Goal: Task Accomplishment & Management: Use online tool/utility

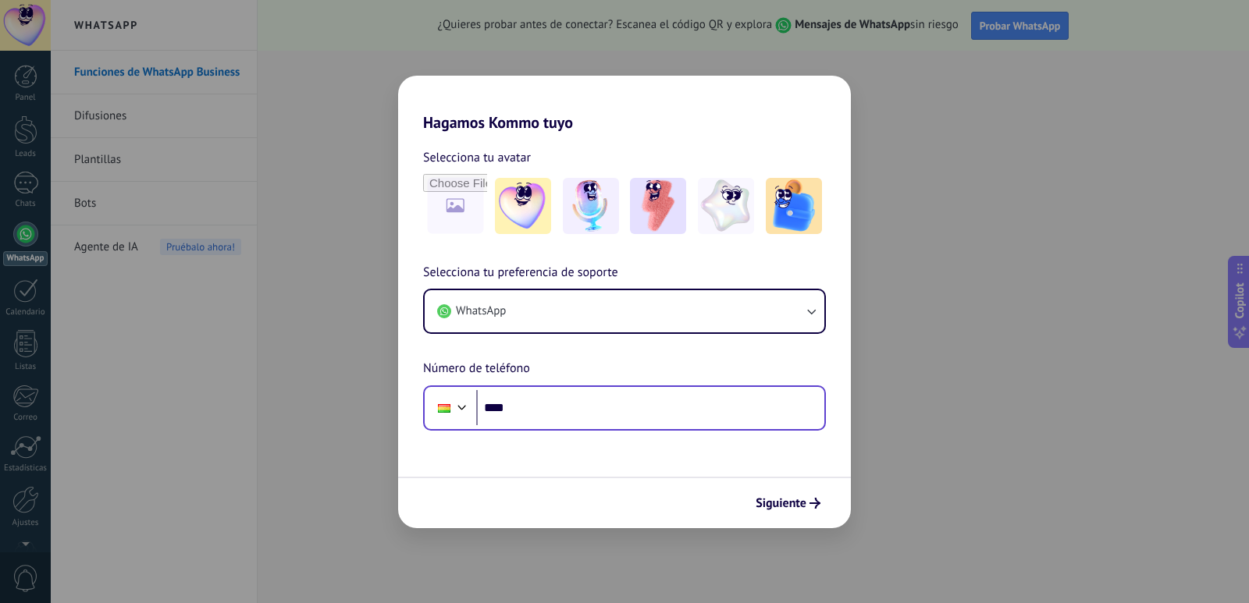
click at [677, 425] on div "Phone ****" at bounding box center [624, 408] width 403 height 45
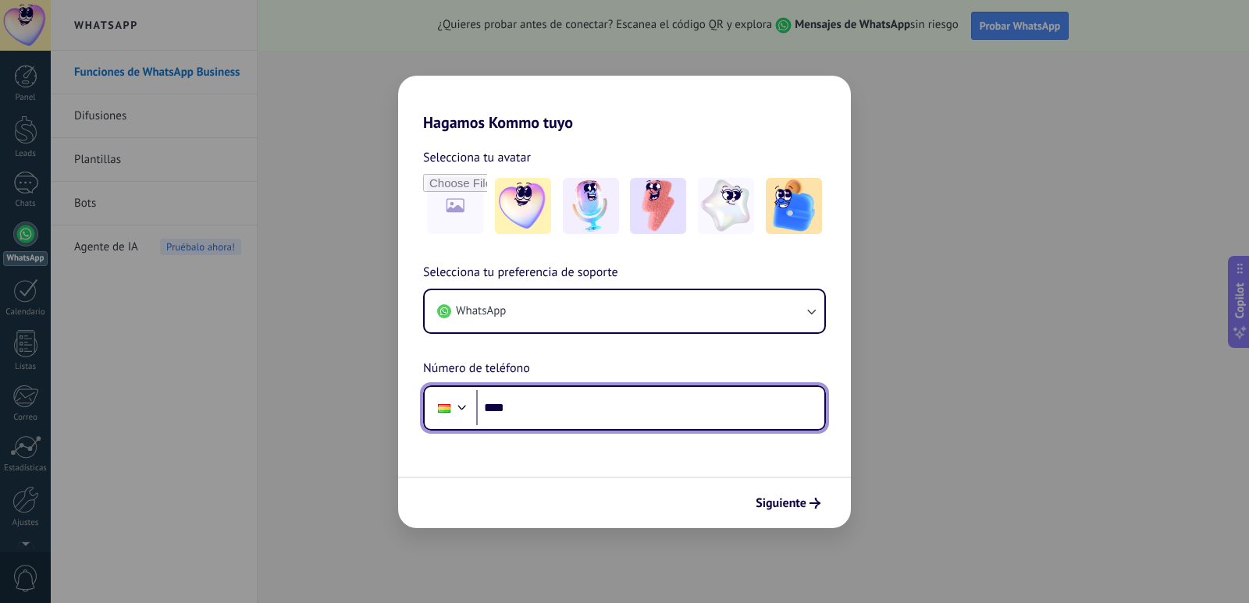
click at [670, 410] on input "****" at bounding box center [650, 408] width 348 height 36
type input "**********"
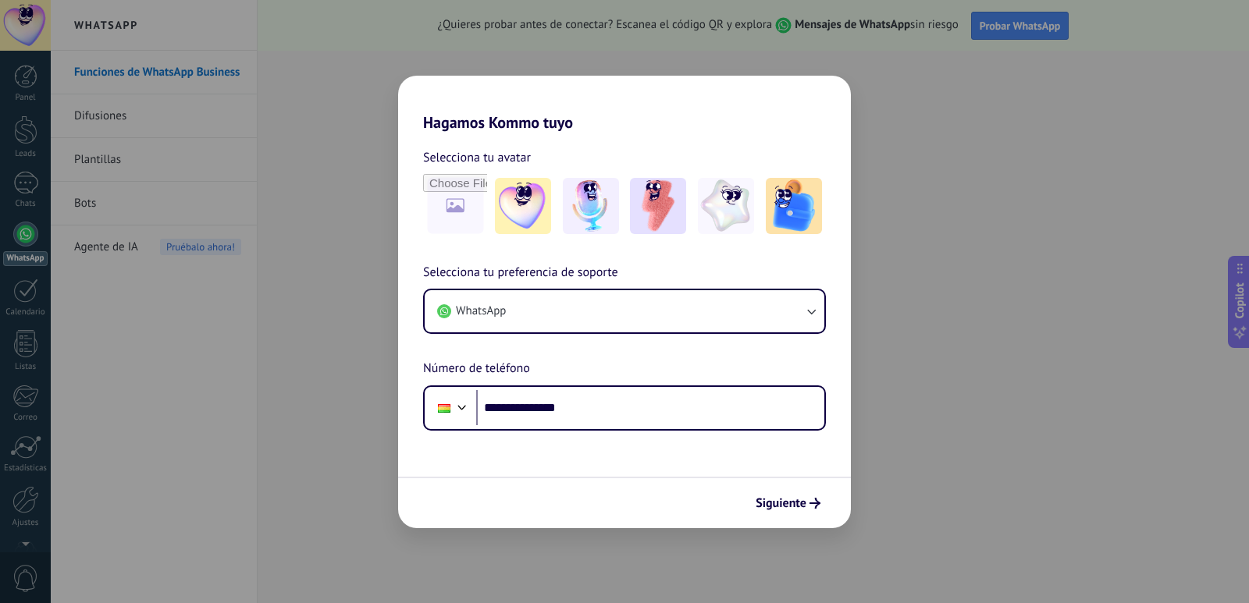
drag, startPoint x: 773, startPoint y: 487, endPoint x: 782, endPoint y: 503, distance: 18.5
click at [775, 488] on div "Siguiente" at bounding box center [624, 503] width 453 height 52
click at [784, 506] on span "Siguiente" at bounding box center [780, 503] width 51 height 11
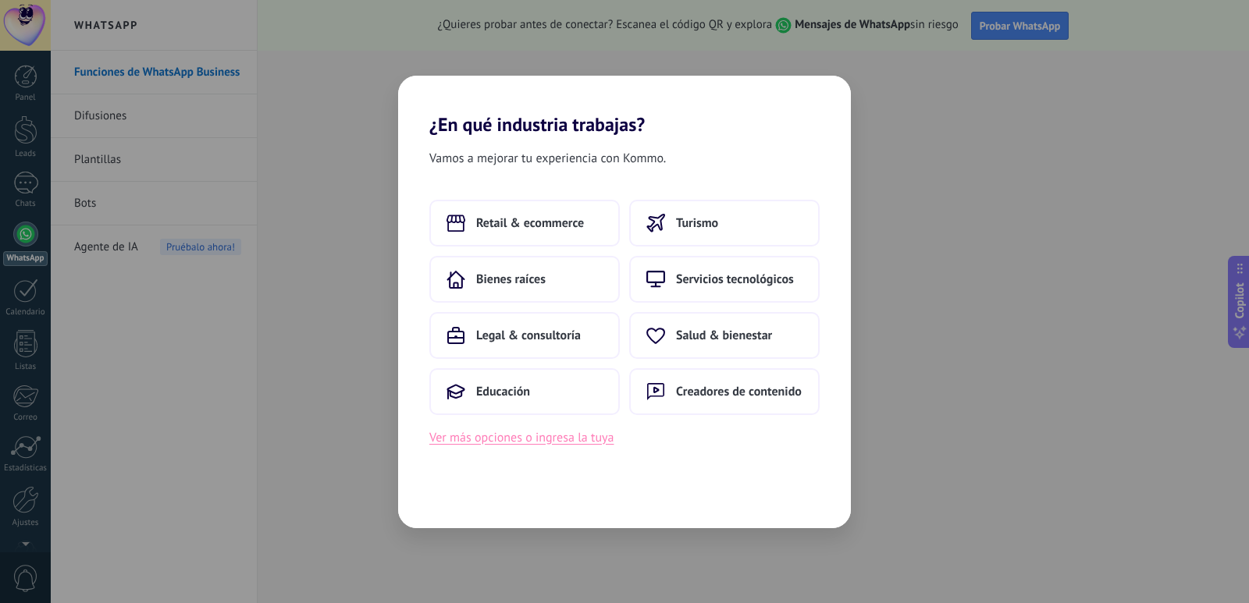
click at [517, 439] on button "Ver más opciones o ingresa la tuya" at bounding box center [521, 438] width 184 height 20
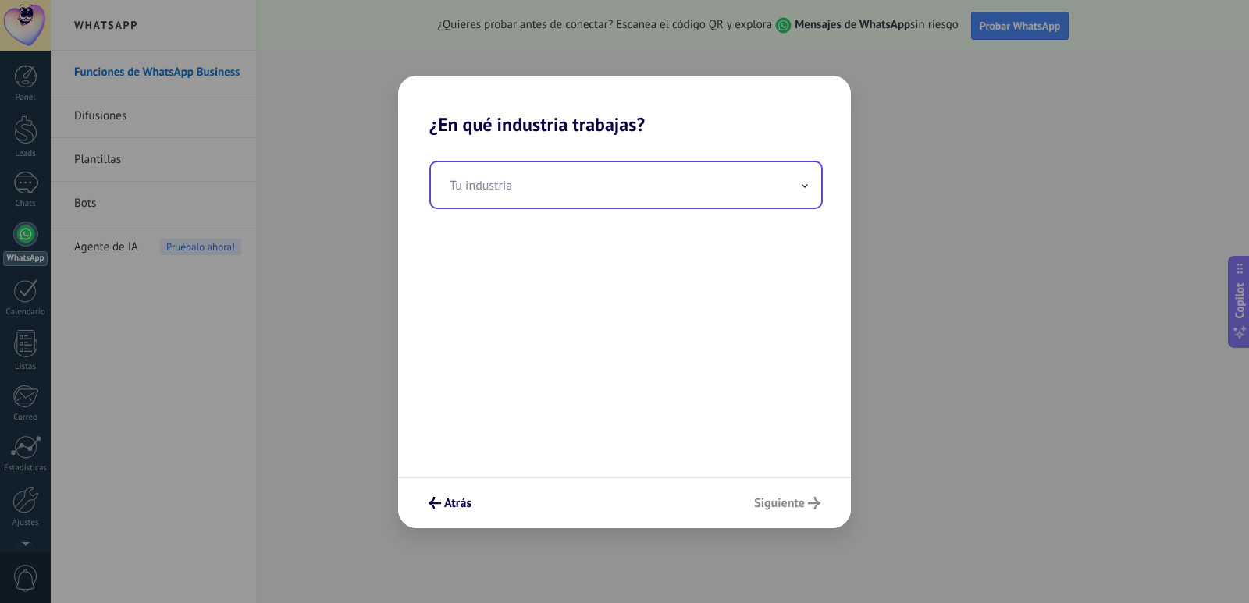
click at [599, 200] on input "text" at bounding box center [626, 184] width 390 height 45
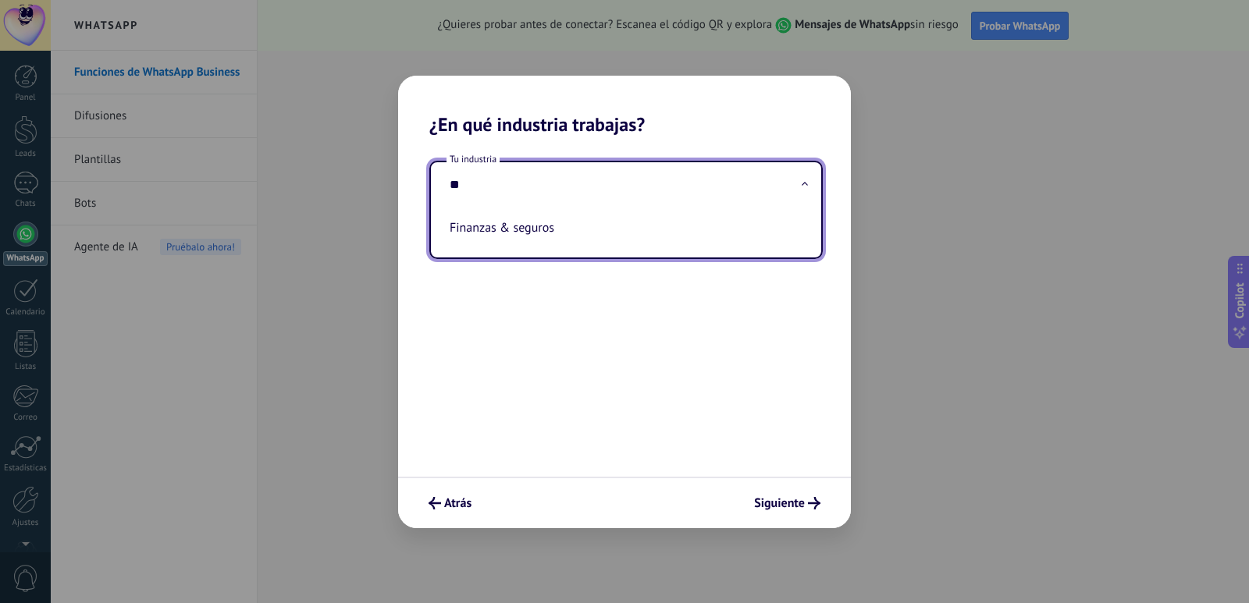
click at [545, 229] on li "Finanzas & seguros" at bounding box center [622, 228] width 359 height 34
type input "**********"
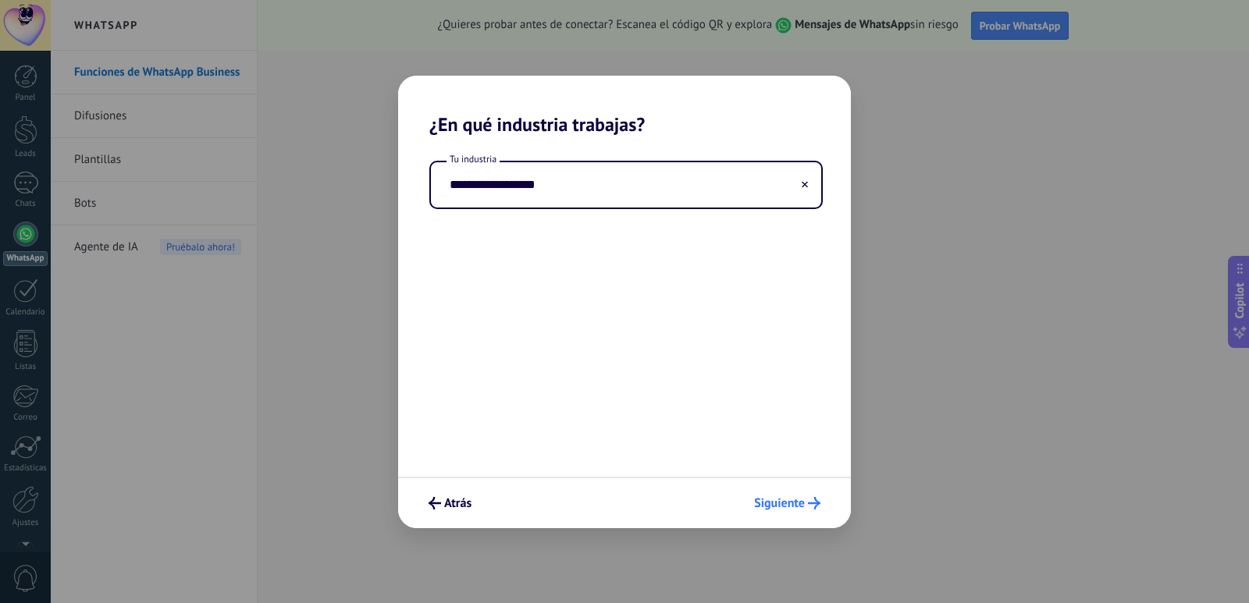
click at [767, 494] on button "Siguiente" at bounding box center [787, 503] width 80 height 27
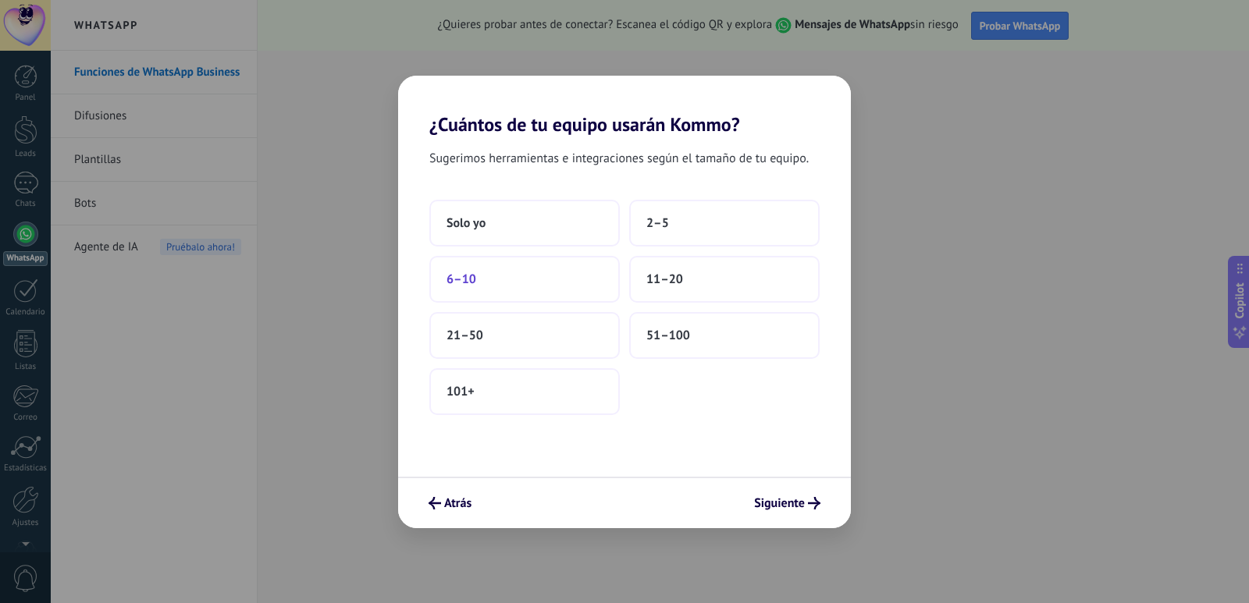
click at [501, 285] on button "6–10" at bounding box center [524, 279] width 190 height 47
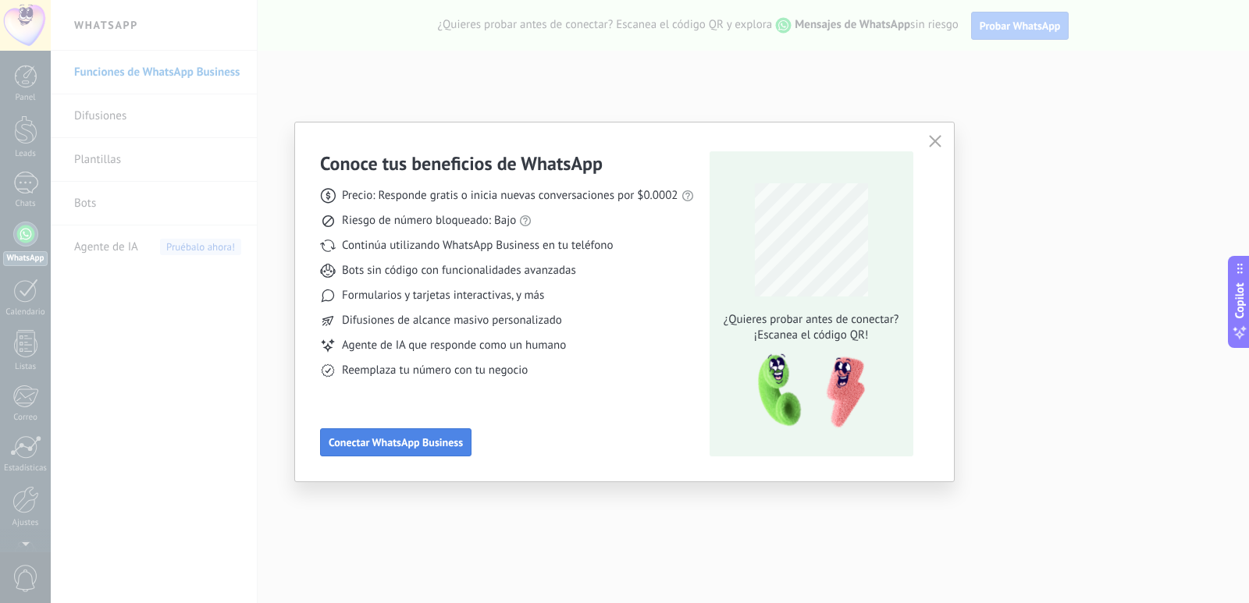
click at [442, 441] on span "Conectar WhatsApp Business" at bounding box center [396, 442] width 134 height 11
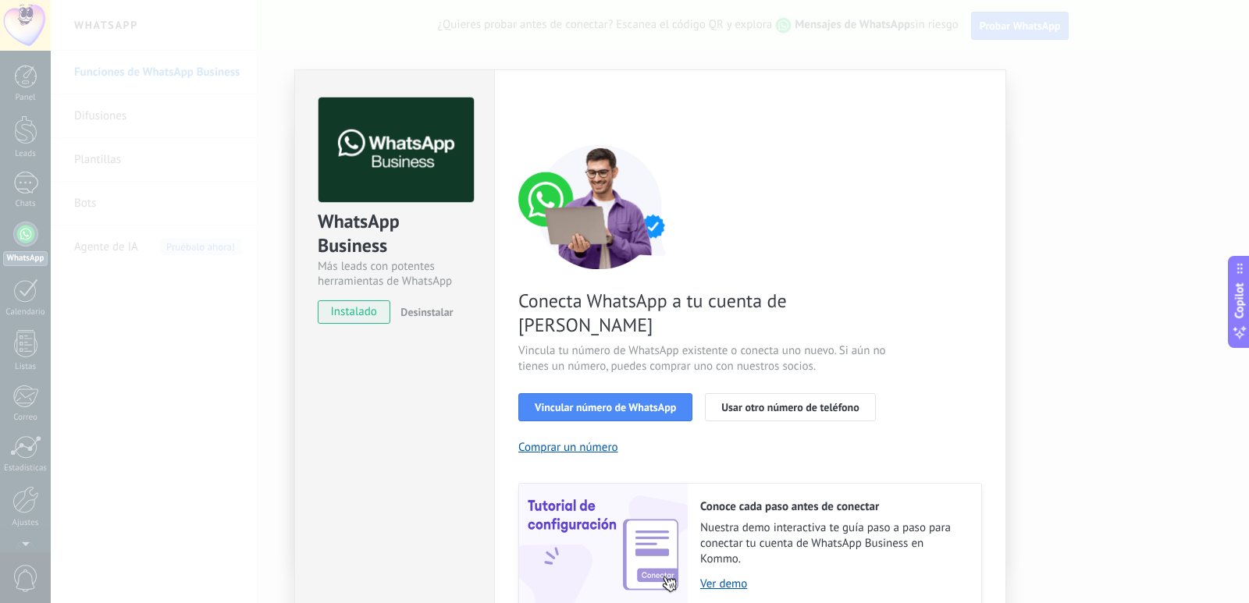
scroll to position [50, 0]
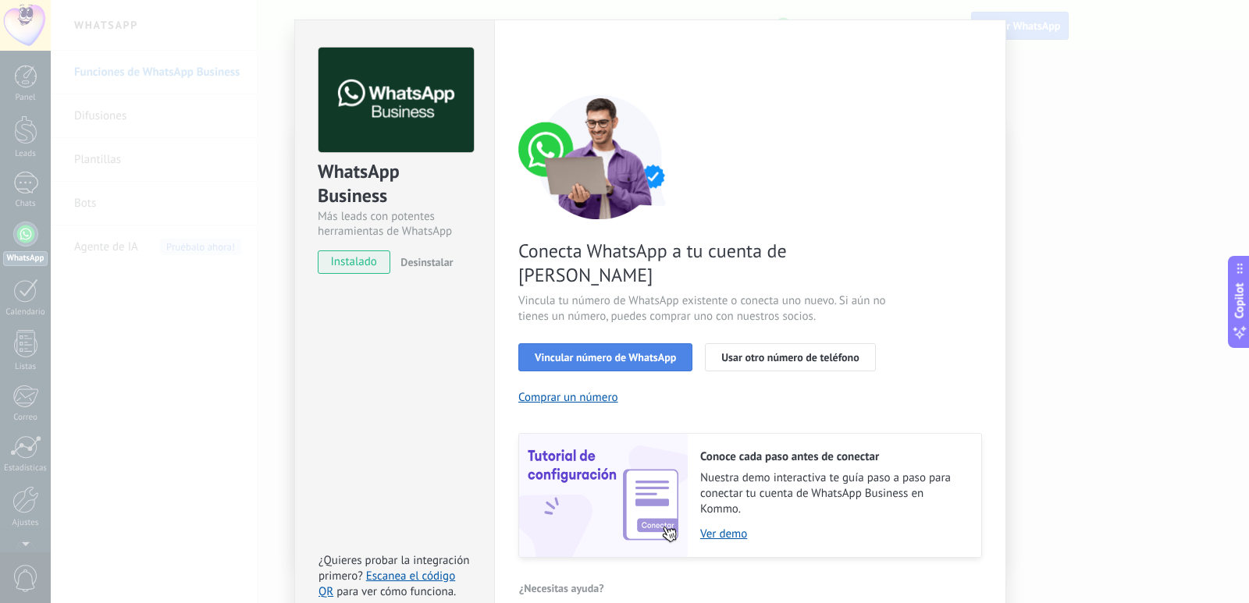
click at [592, 352] on span "Vincular número de WhatsApp" at bounding box center [605, 357] width 141 height 11
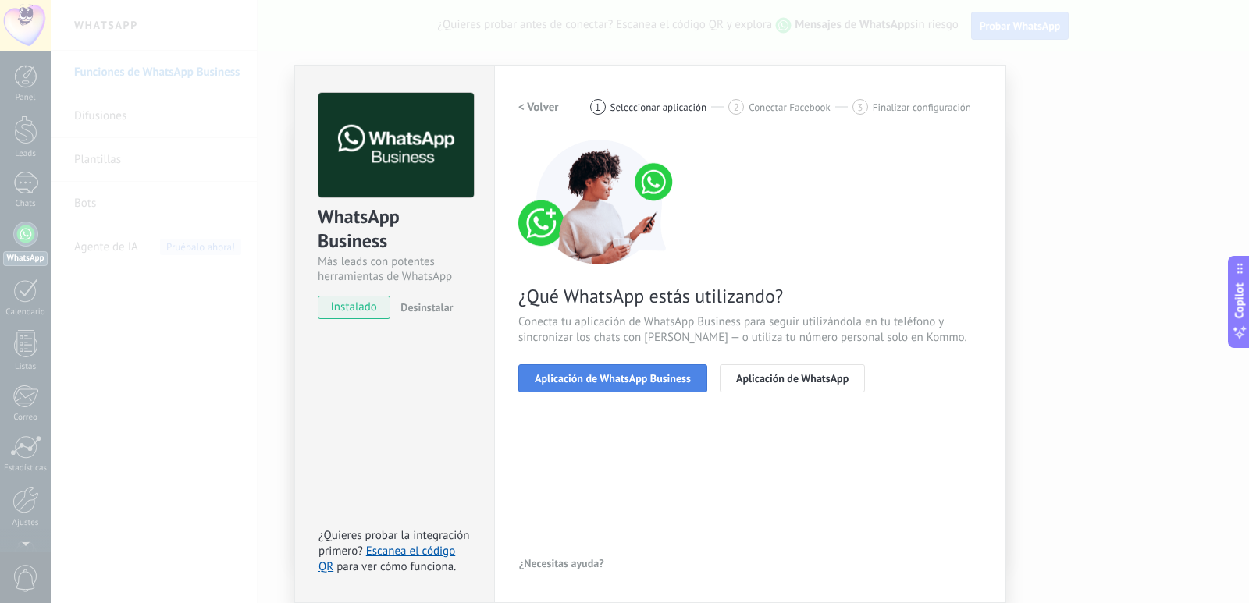
click at [627, 386] on button "Aplicación de WhatsApp Business" at bounding box center [612, 378] width 189 height 28
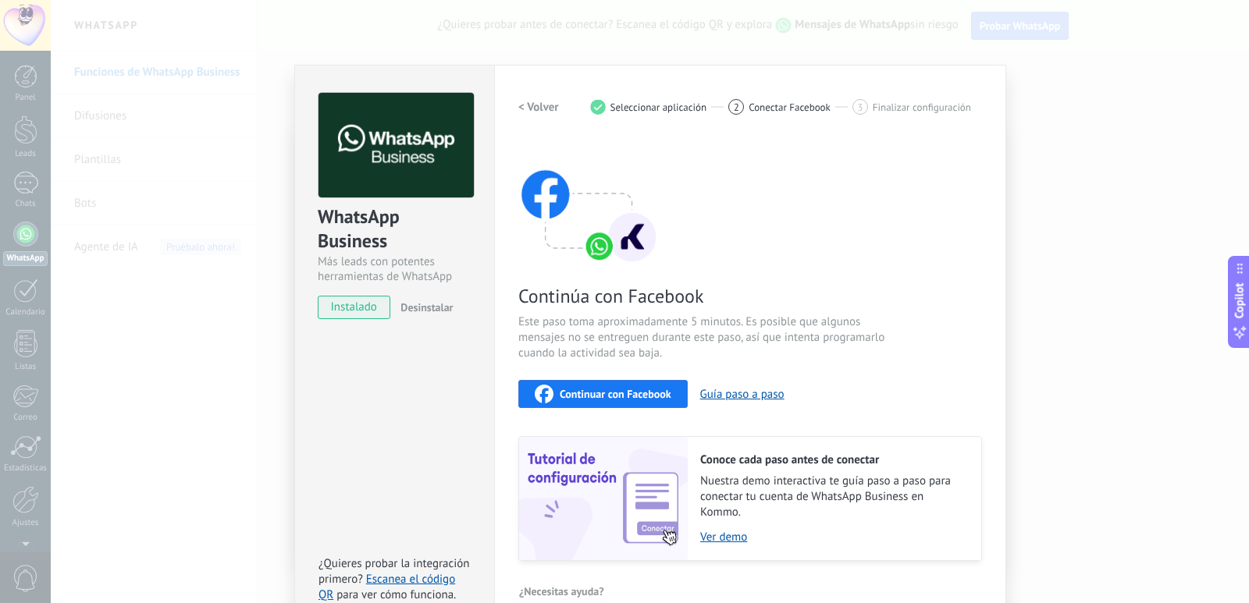
click at [627, 386] on div "Continuar con Facebook" at bounding box center [603, 394] width 137 height 19
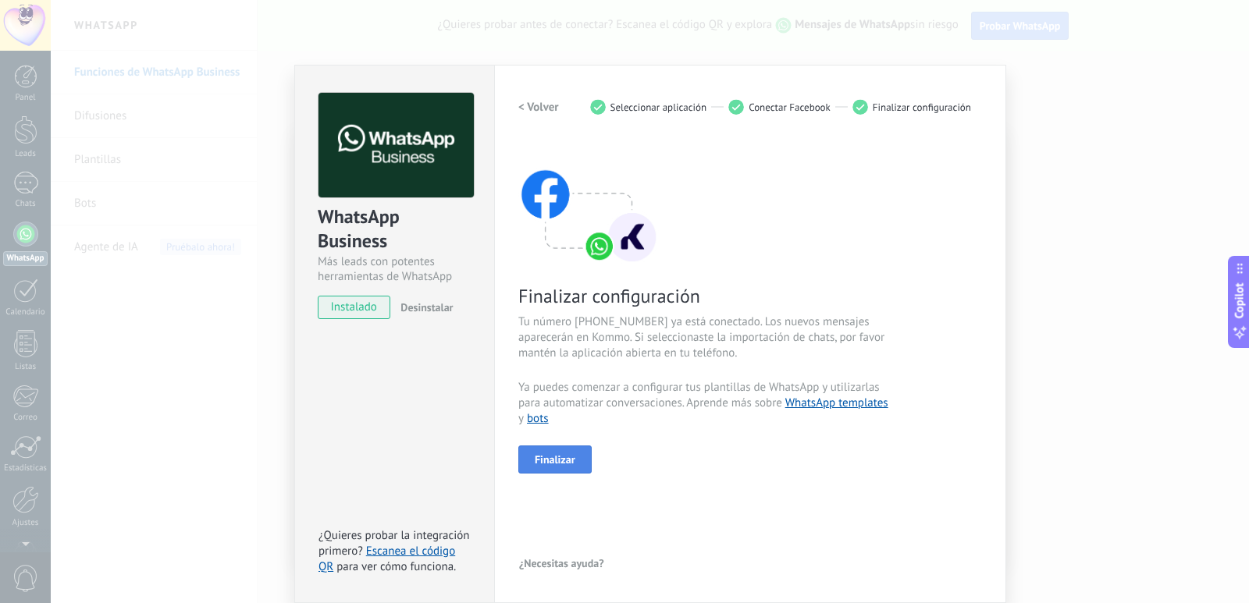
click at [574, 462] on button "Finalizar" at bounding box center [554, 460] width 73 height 28
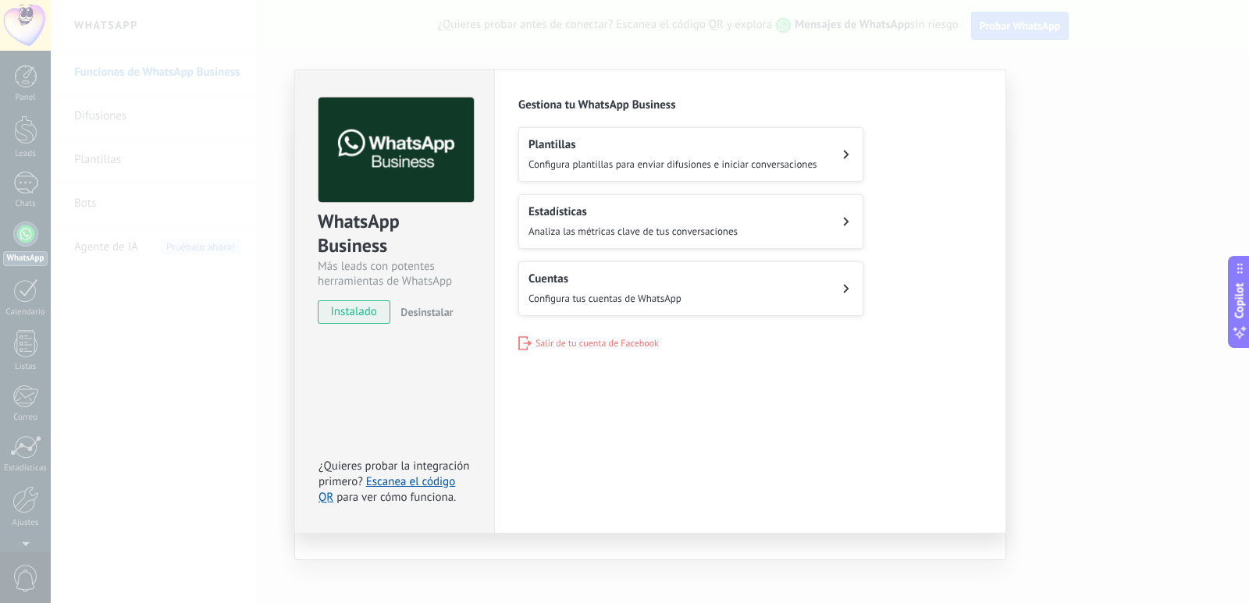
click at [821, 151] on button "Plantillas Configura plantillas para enviar difusiones e iniciar conversaciones" at bounding box center [690, 154] width 345 height 55
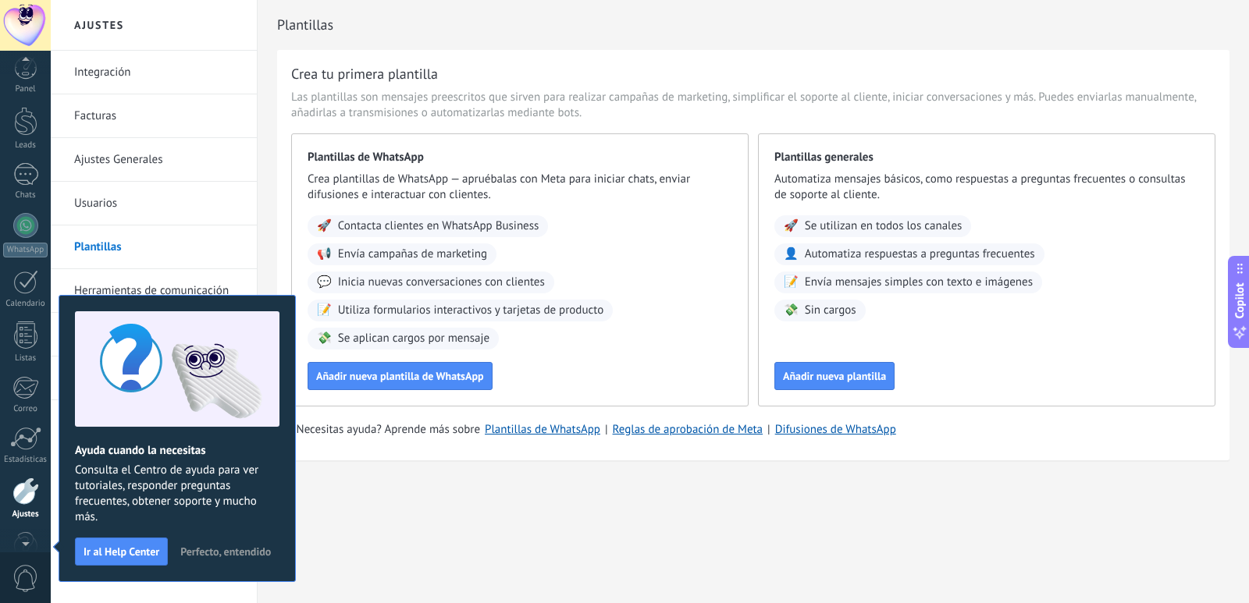
scroll to position [46, 0]
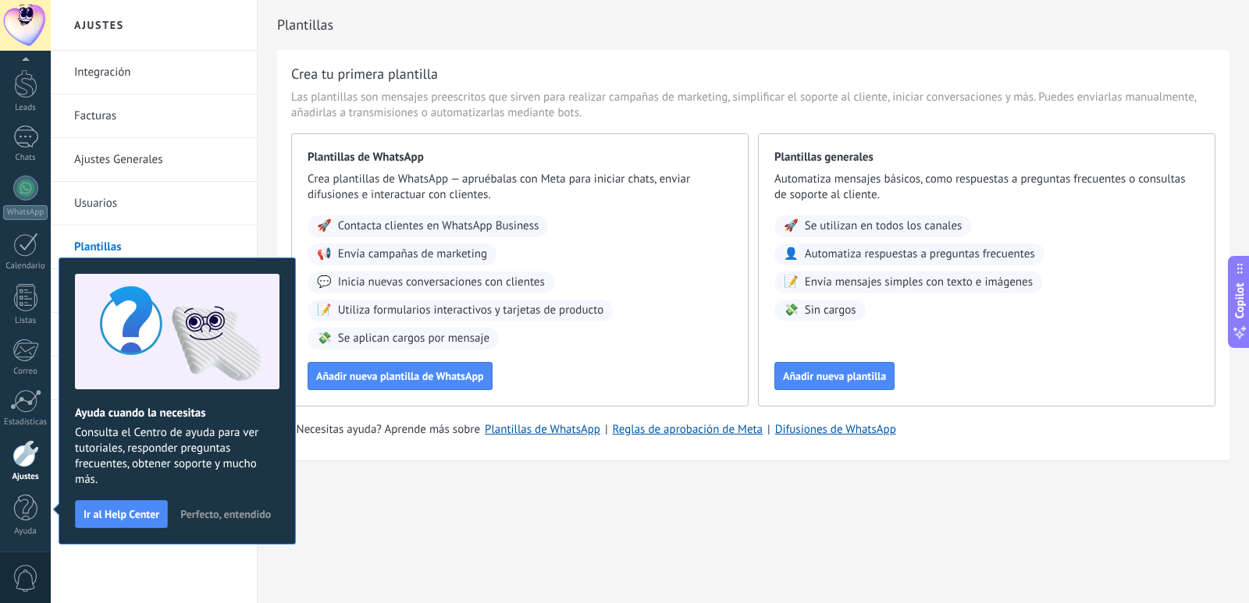
click at [381, 510] on div "Plantillas Crea tu primera plantilla Las plantillas son mensajes preescritos qu…" at bounding box center [753, 263] width 991 height 527
click at [219, 510] on span "Perfecto, entendido" at bounding box center [225, 514] width 91 height 11
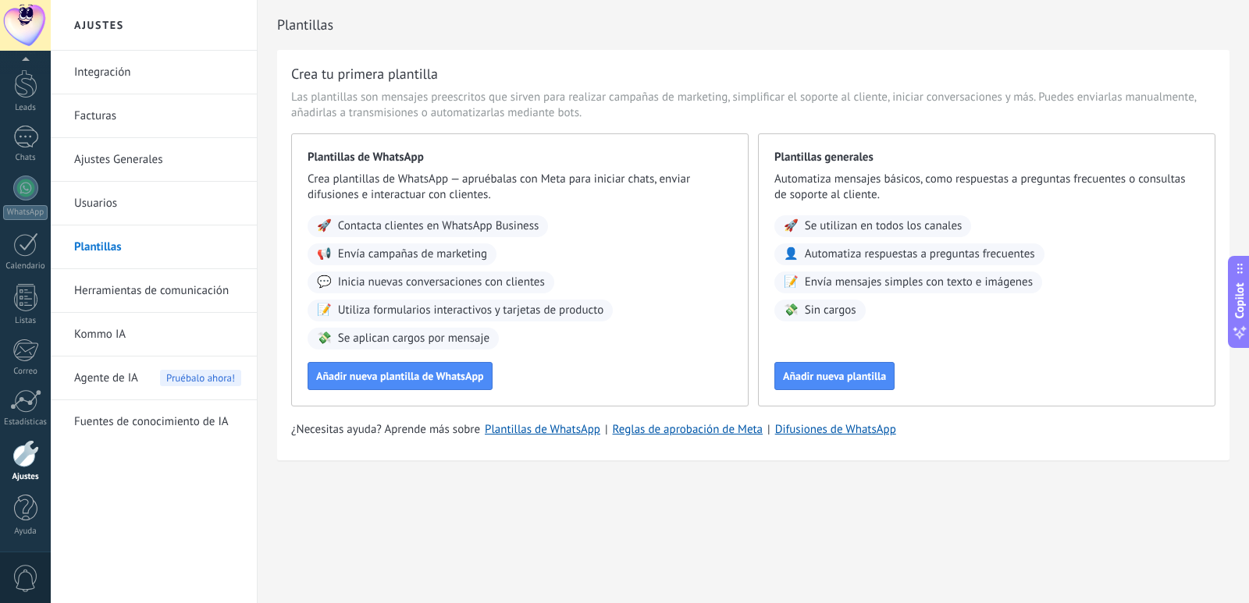
click at [480, 499] on div "Plantillas Crea tu primera plantilla Las plantillas son mensajes preescritos qu…" at bounding box center [753, 263] width 991 height 527
click at [368, 371] on span "Añadir nueva plantilla de WhatsApp" at bounding box center [400, 376] width 168 height 11
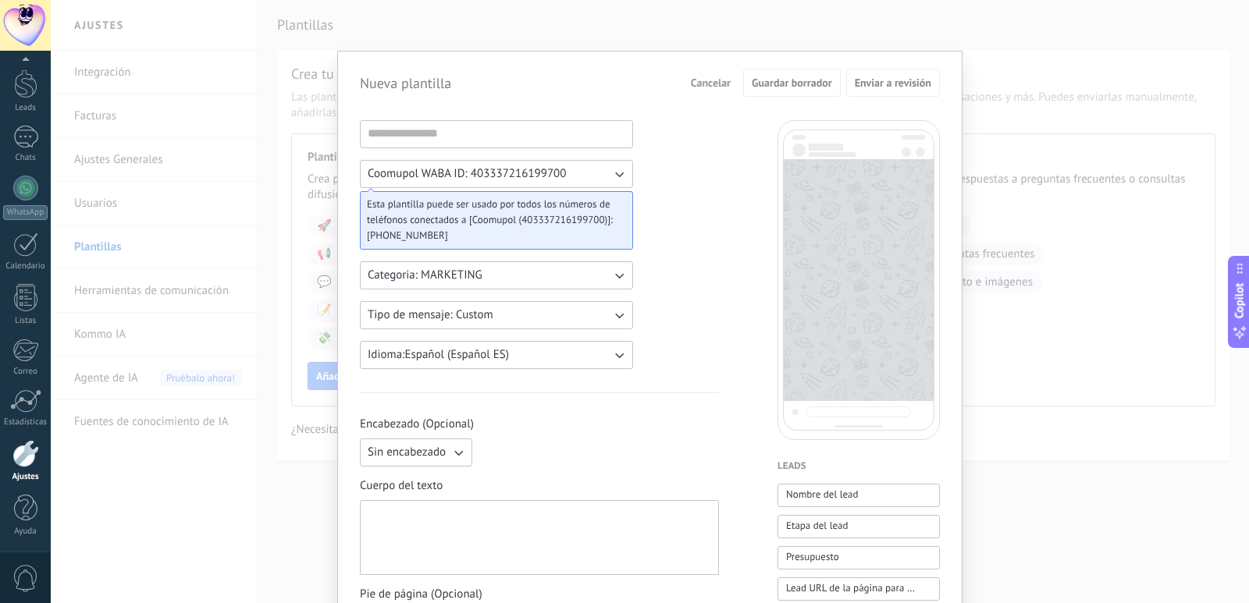
click at [593, 184] on button "Coomupol WABA ID: 403337216199700" at bounding box center [496, 174] width 273 height 28
click at [597, 179] on li "Coomupol WABA ID: 403337216199700" at bounding box center [491, 174] width 282 height 27
click at [527, 275] on button "Categoria: MARKETING" at bounding box center [496, 275] width 273 height 28
click at [527, 275] on li "UTILITY" at bounding box center [491, 275] width 282 height 27
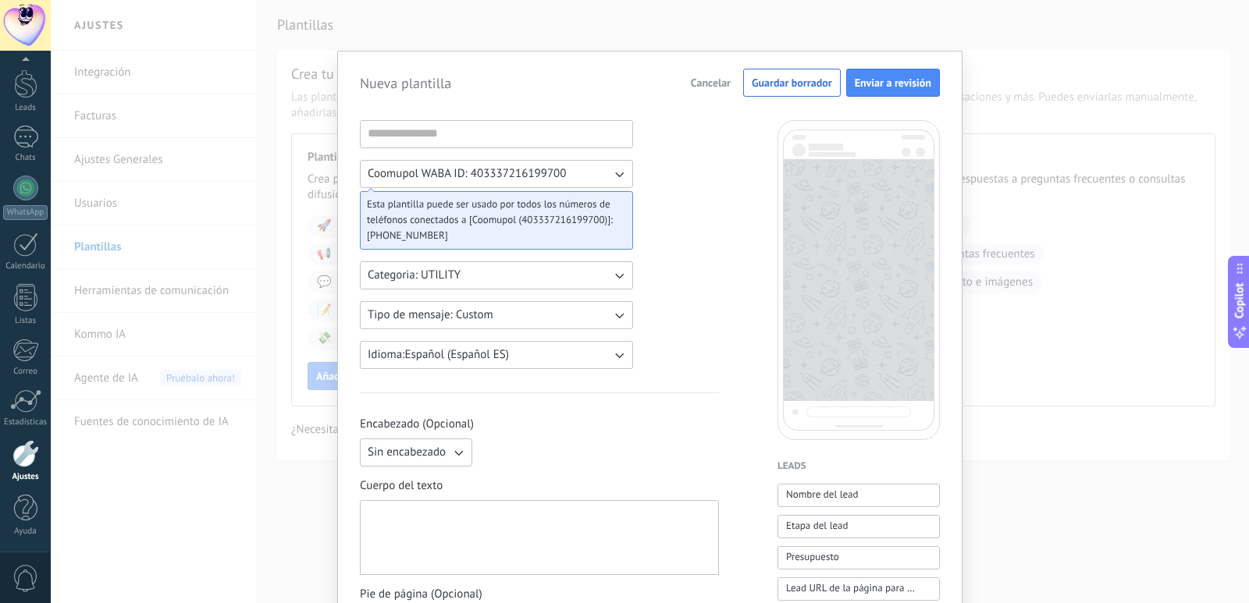
click at [527, 275] on button "Categoria: UTILITY" at bounding box center [496, 275] width 273 height 28
click at [535, 319] on button "Tipo de mensaje: Custom" at bounding box center [496, 315] width 273 height 28
click at [535, 319] on li "Custom" at bounding box center [491, 315] width 282 height 27
click at [599, 348] on button "Idioma: Español (Español ES)" at bounding box center [496, 355] width 273 height 28
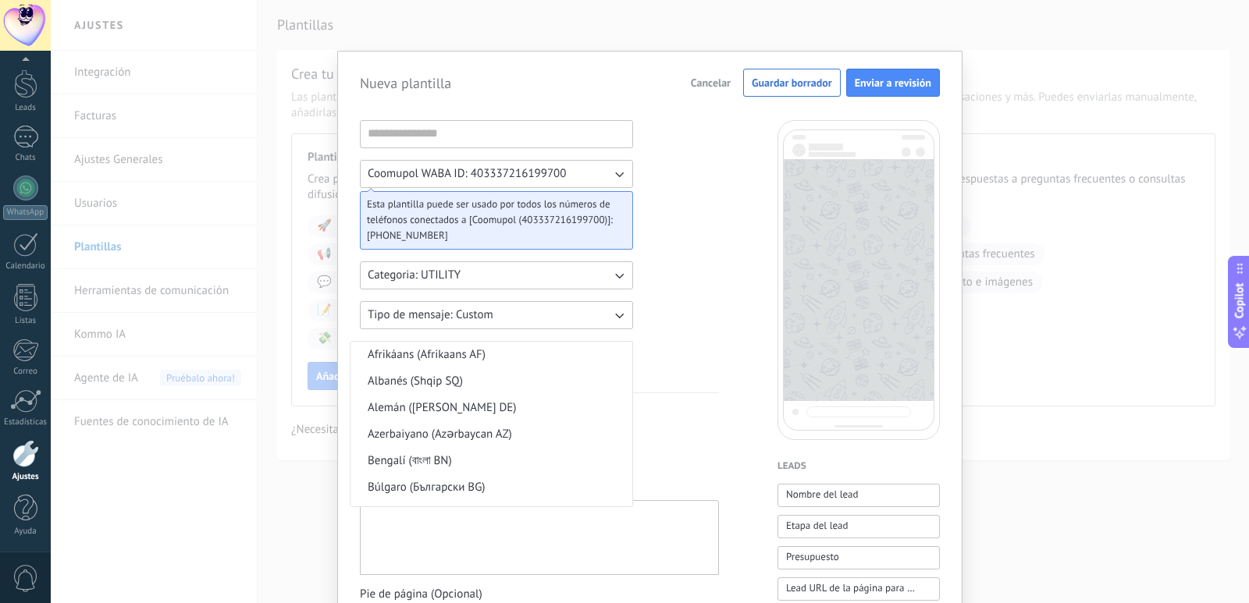
scroll to position [382, 0]
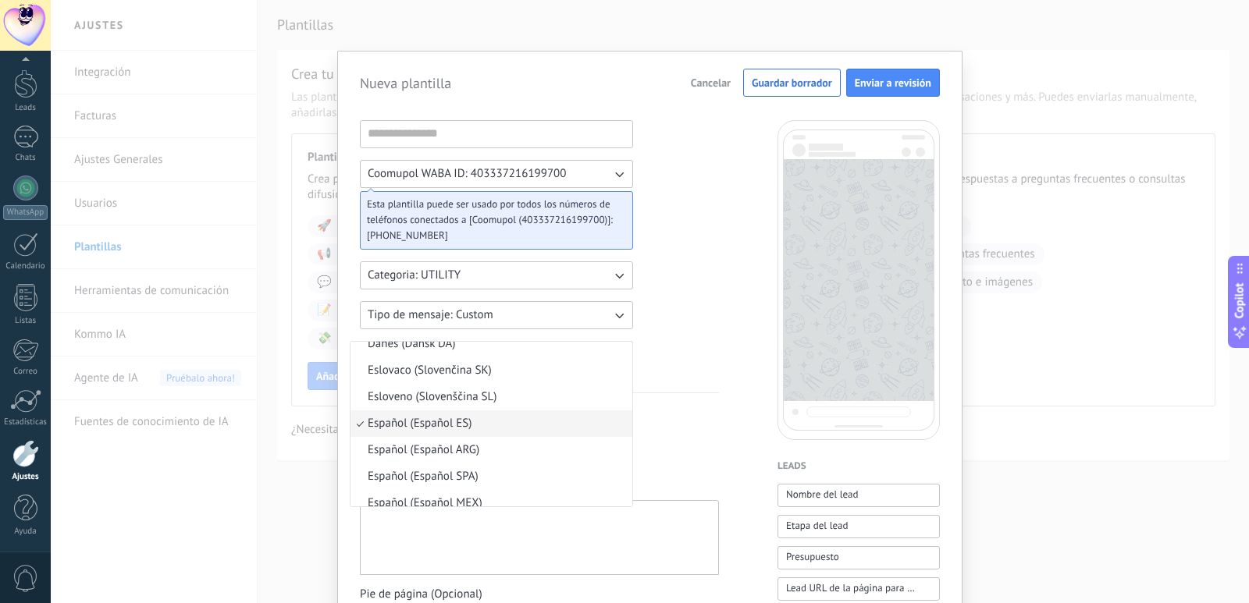
click at [560, 419] on li "Español (Español ES)" at bounding box center [491, 423] width 282 height 27
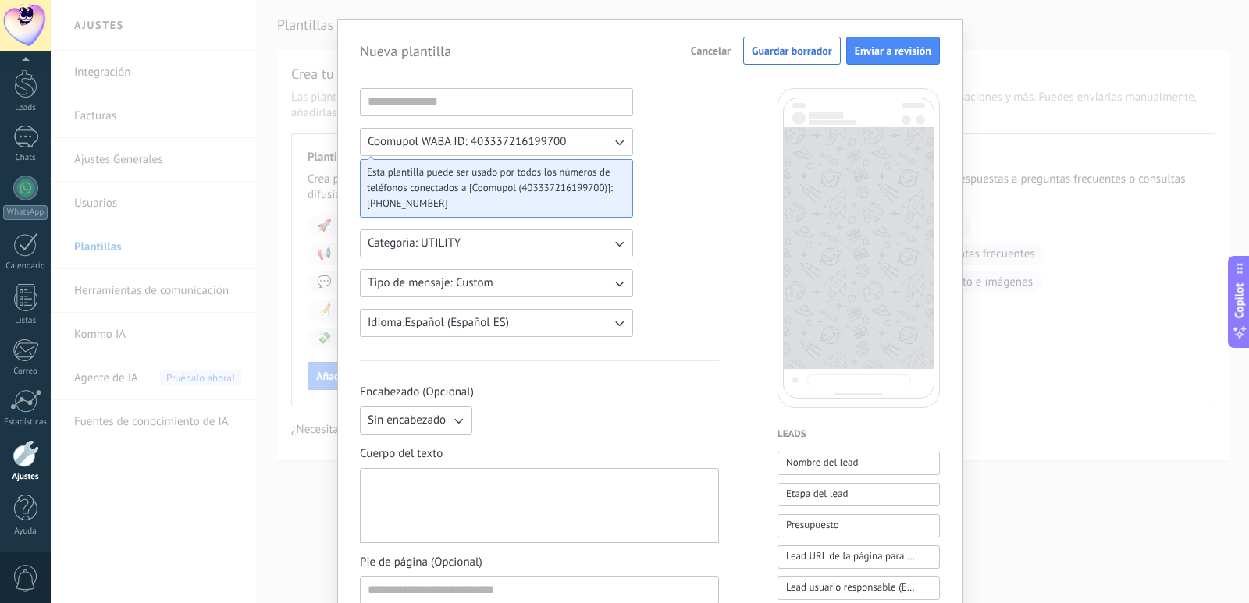
scroll to position [208, 0]
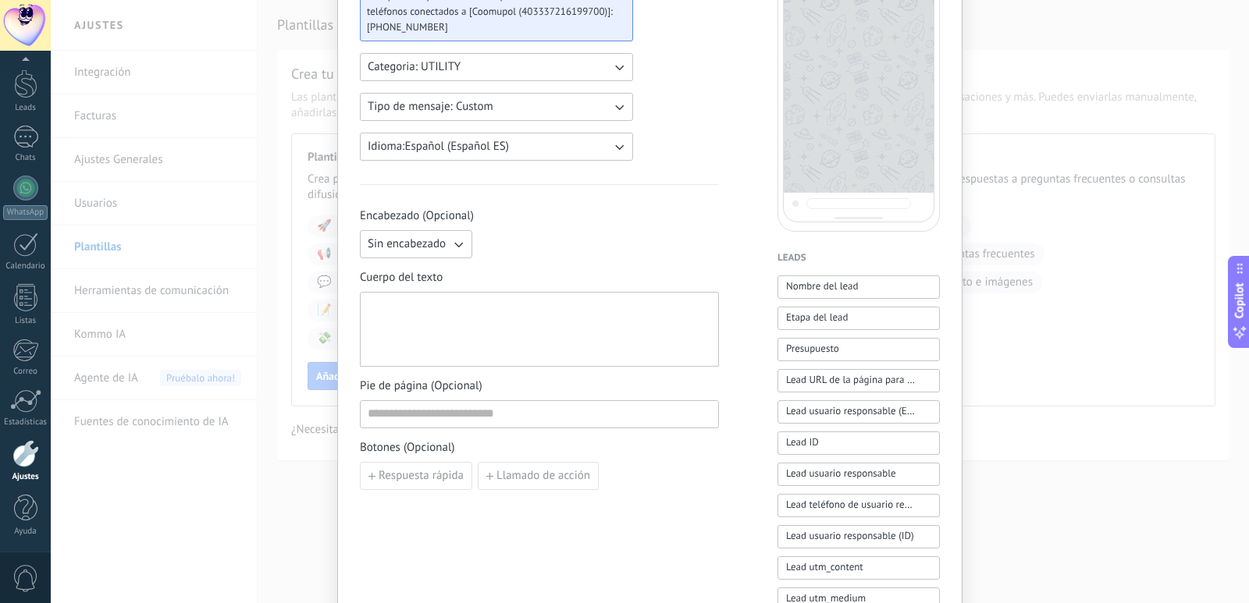
click at [578, 311] on div at bounding box center [539, 330] width 343 height 62
click at [796, 290] on span "Nombre del lead" at bounding box center [822, 287] width 73 height 16
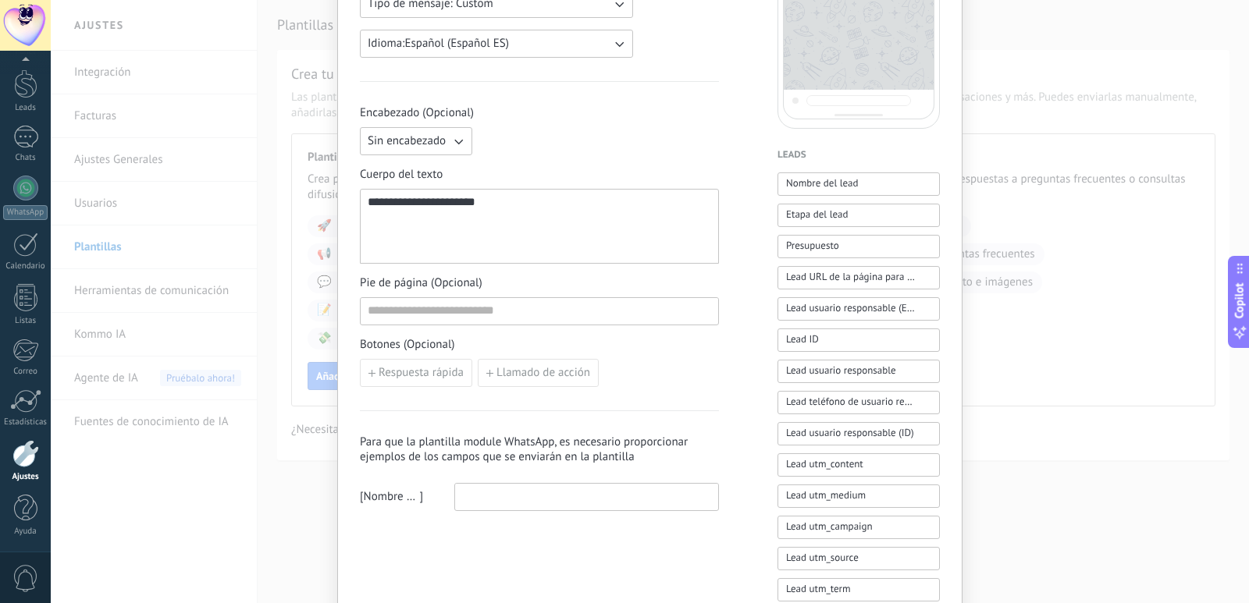
scroll to position [312, 0]
click at [507, 496] on input at bounding box center [586, 495] width 263 height 25
drag, startPoint x: 510, startPoint y: 201, endPoint x: 396, endPoint y: 201, distance: 113.2
click at [396, 201] on div "**********" at bounding box center [539, 226] width 343 height 62
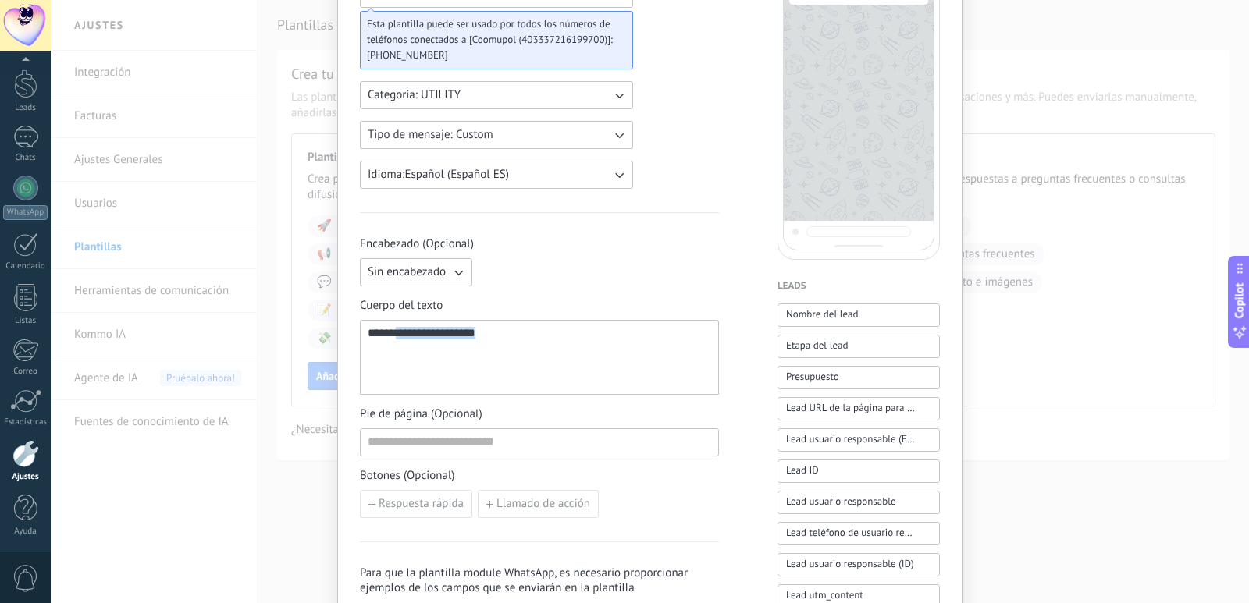
scroll to position [156, 0]
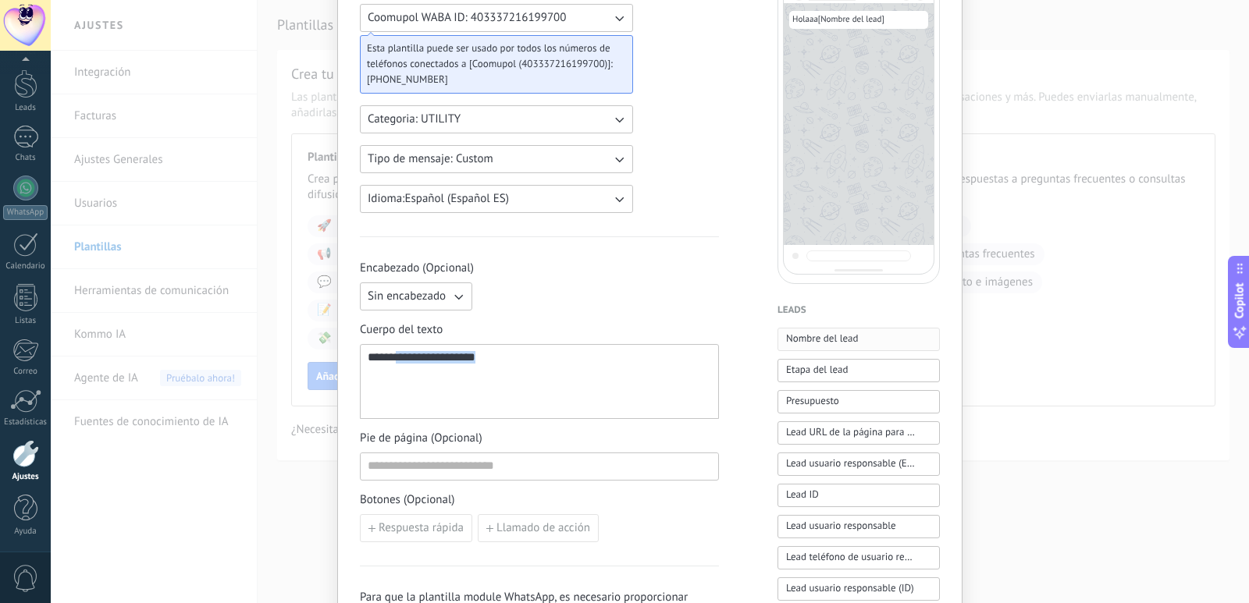
click at [848, 344] on span "Nombre del lead" at bounding box center [822, 339] width 73 height 16
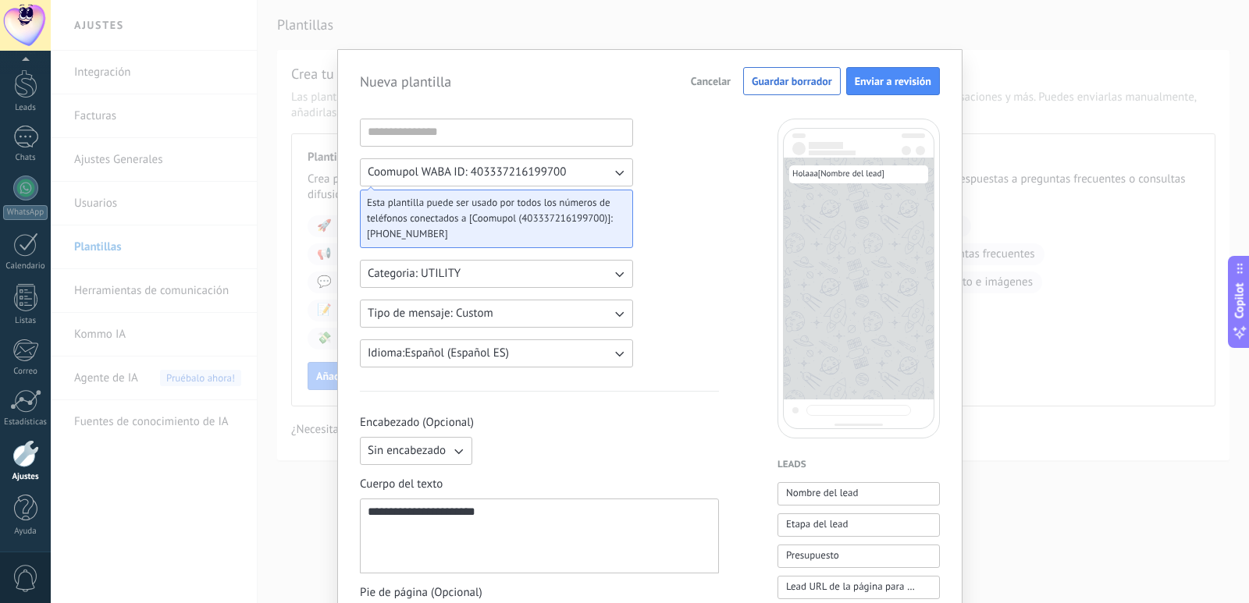
scroll to position [0, 0]
click at [723, 84] on span "Cancelar" at bounding box center [711, 82] width 40 height 11
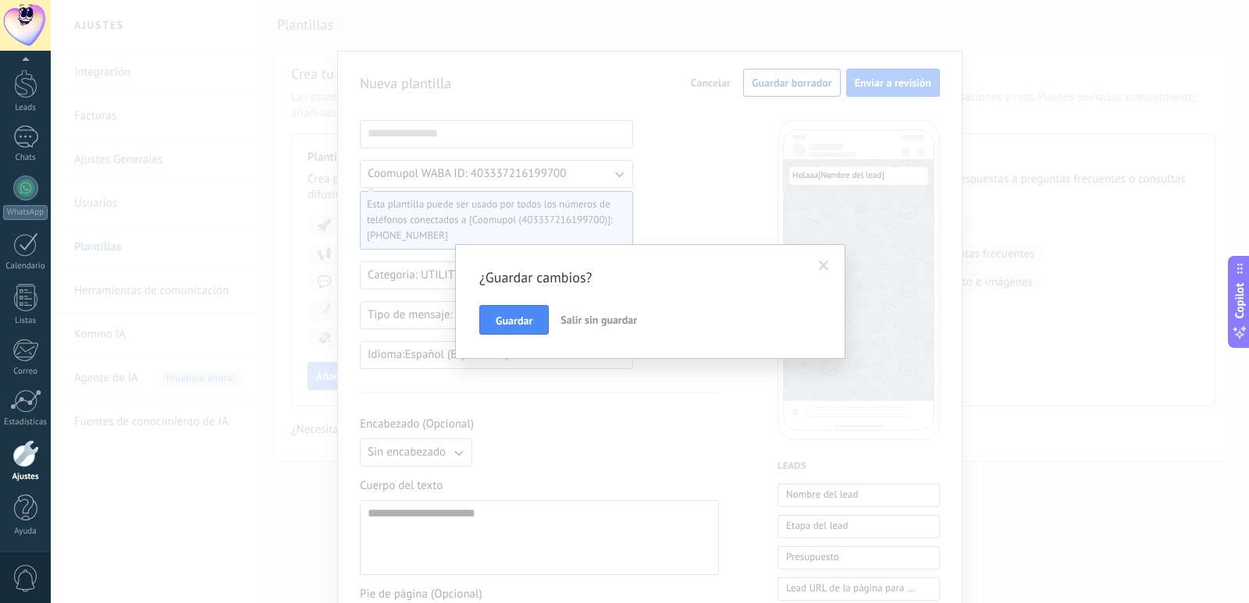
click at [605, 312] on button "Salir sin guardar" at bounding box center [598, 320] width 89 height 30
